Goal: Task Accomplishment & Management: Use online tool/utility

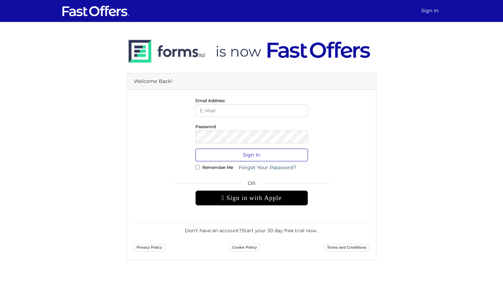
type input "[PERSON_NAME][EMAIL_ADDRESS][DOMAIN_NAME]"
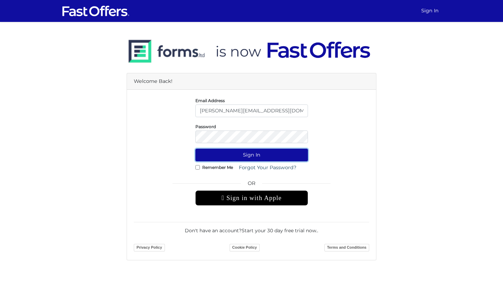
click at [250, 151] on button "Sign In" at bounding box center [251, 154] width 113 height 13
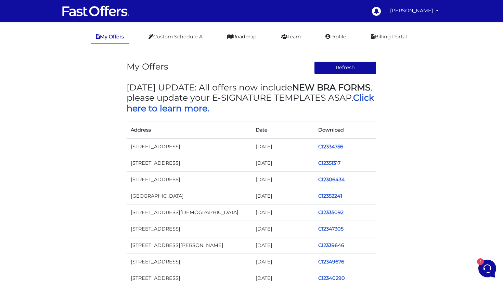
click at [327, 146] on link "C12334756" at bounding box center [330, 146] width 25 height 6
